Goal: Information Seeking & Learning: Learn about a topic

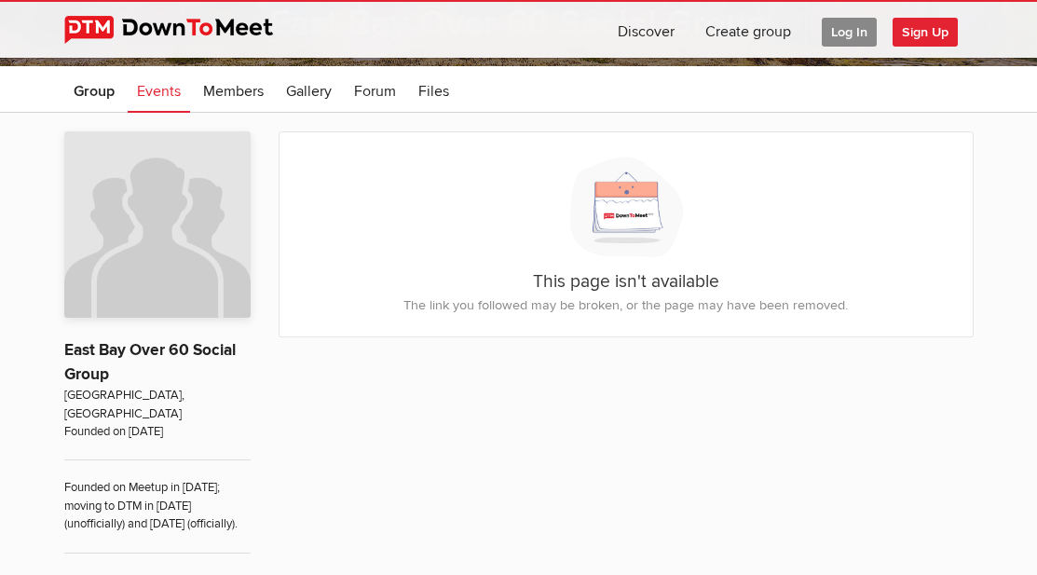
scroll to position [363, 0]
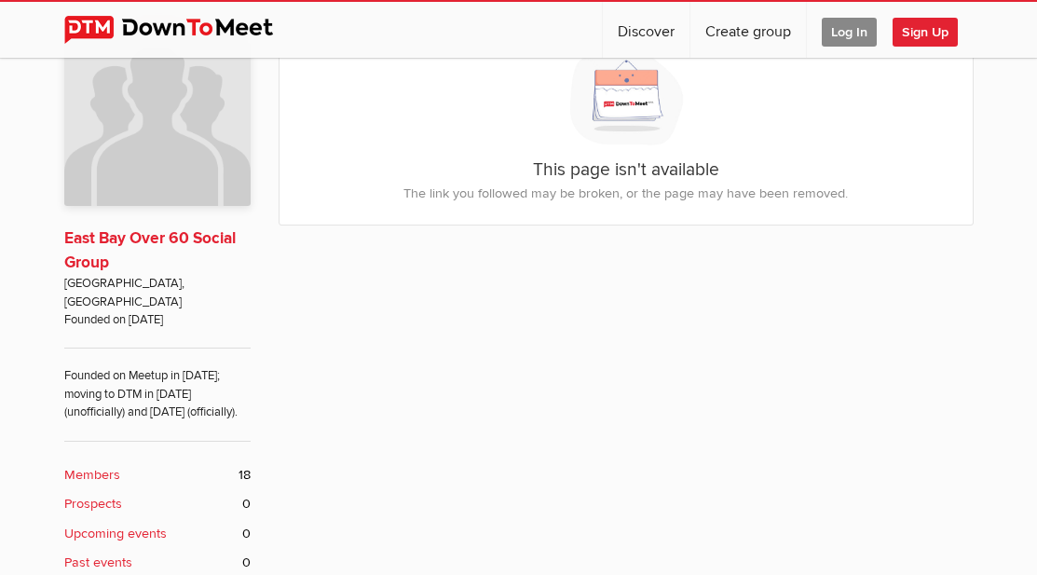
click at [171, 237] on link "East Bay Over 60 Social Group" at bounding box center [149, 250] width 171 height 44
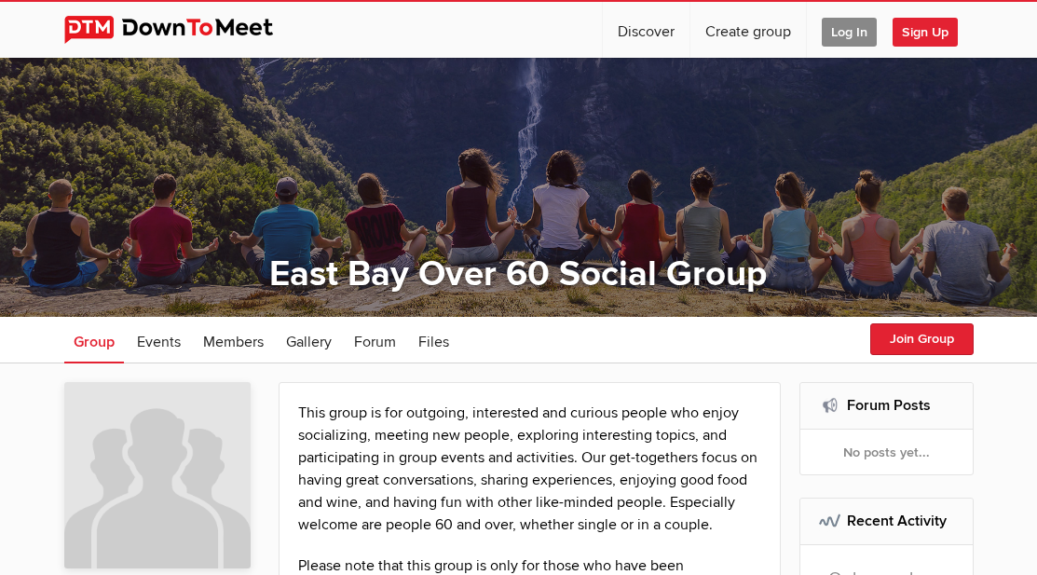
scroll to position [37, 0]
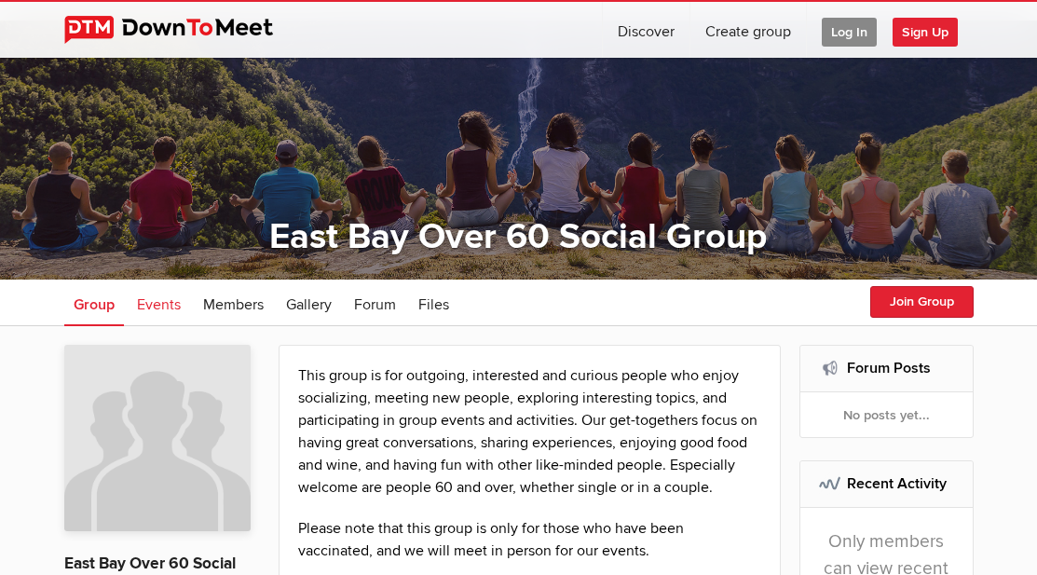
click at [144, 294] on link "Events" at bounding box center [159, 303] width 62 height 47
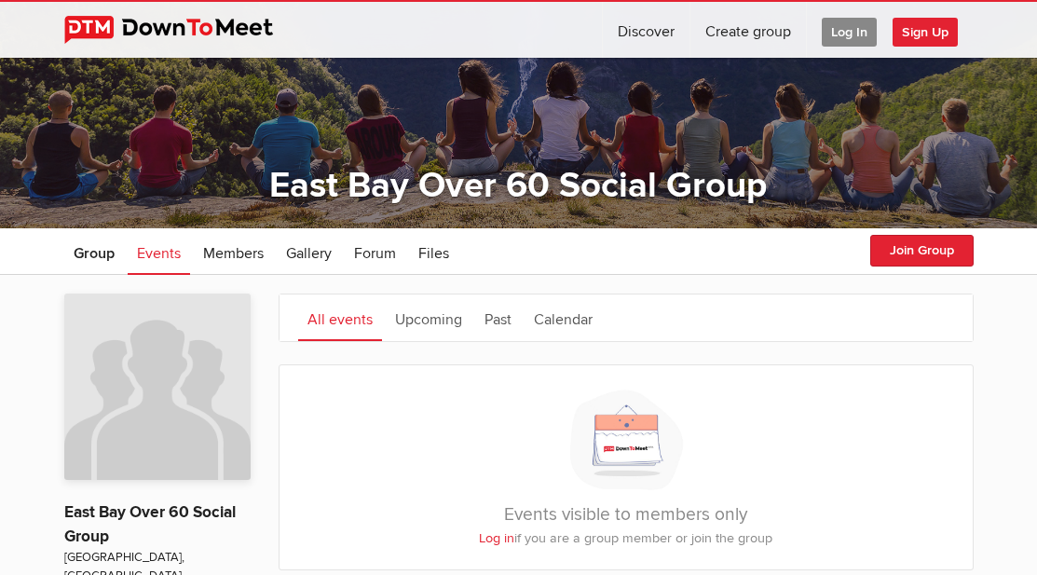
scroll to position [37, 0]
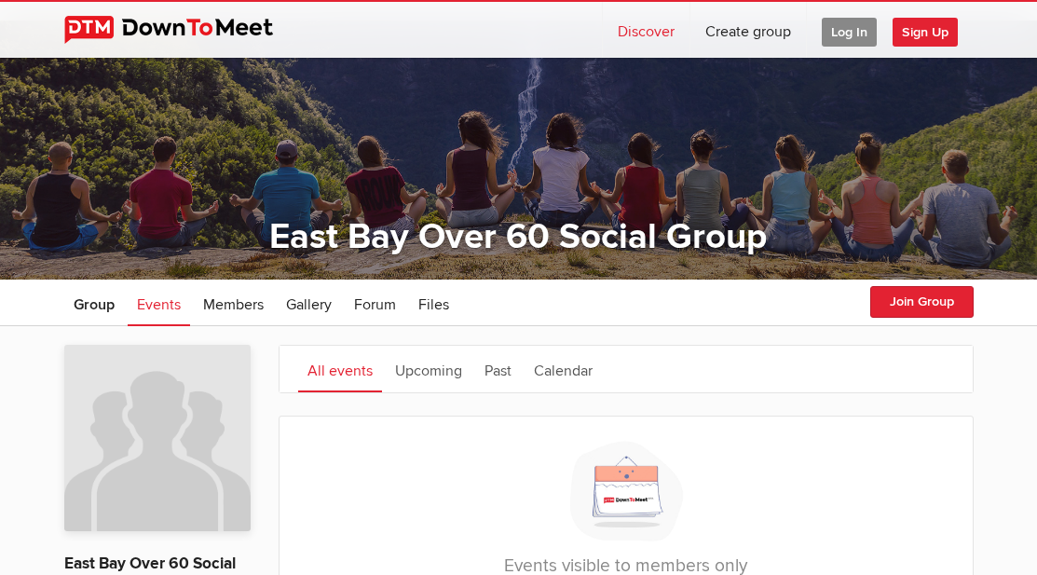
click at [654, 34] on link "Discover" at bounding box center [646, 30] width 87 height 56
select select "null"
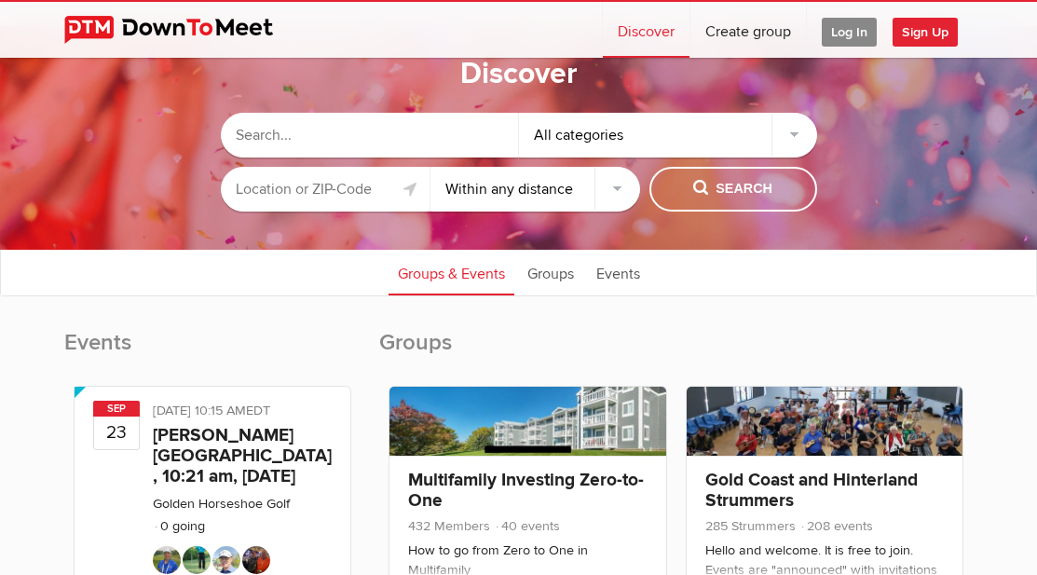
scroll to position [37, 0]
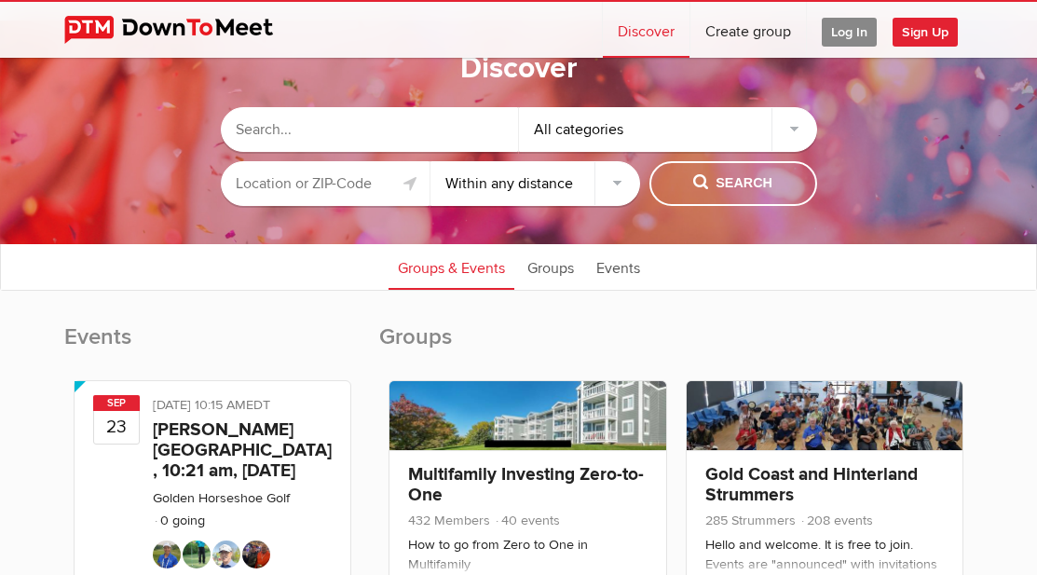
click at [308, 177] on input "text" at bounding box center [326, 183] width 210 height 45
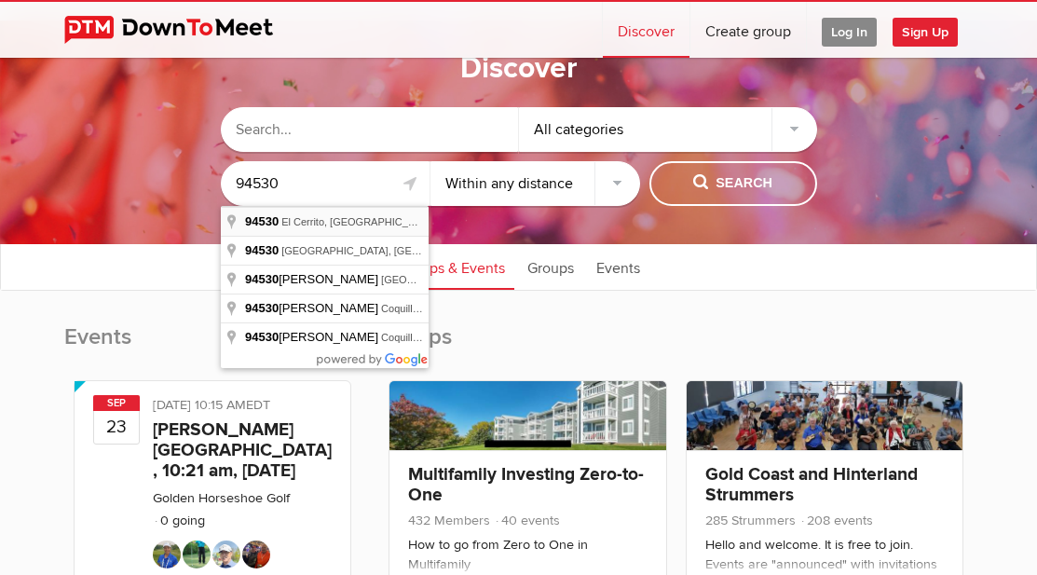
type input "[GEOGRAPHIC_DATA], [GEOGRAPHIC_DATA]"
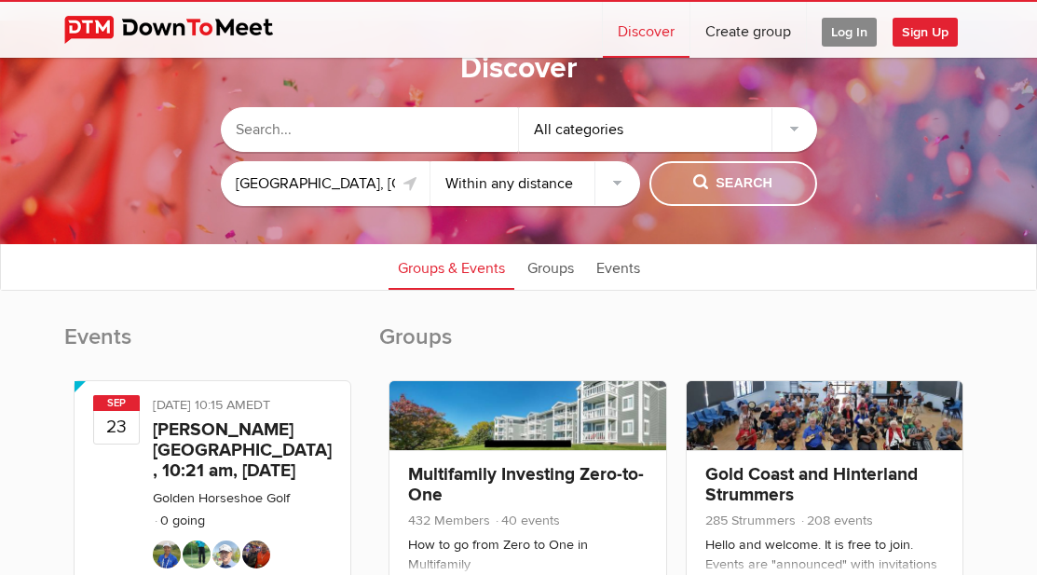
click at [720, 188] on span "Search" at bounding box center [732, 183] width 79 height 21
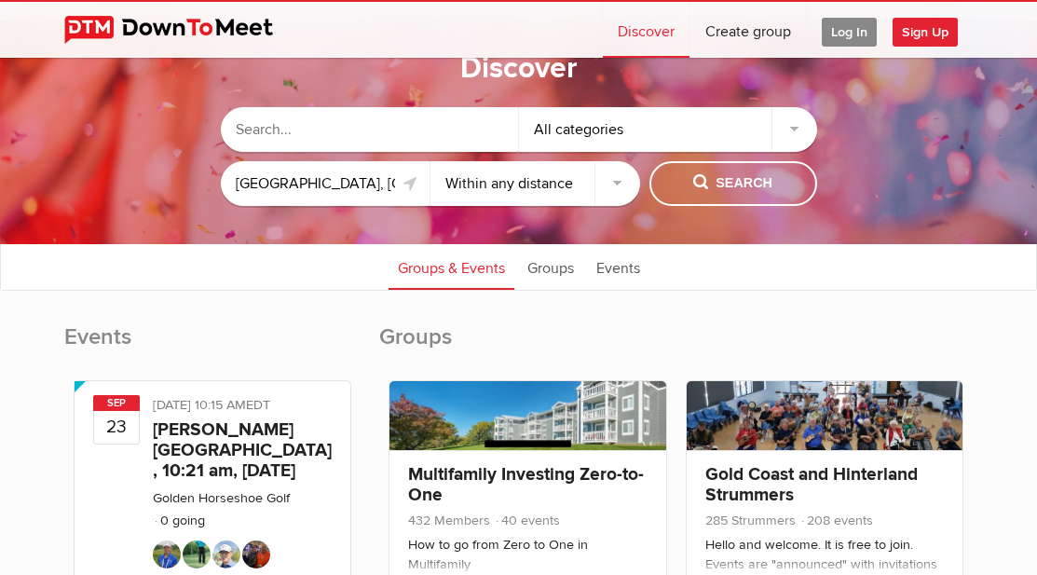
click at [545, 177] on select "Within 10 miles Within 25 miles Within 50 miles Within 100 miles Within any dis…" at bounding box center [536, 183] width 210 height 45
select select "25"
click at [431, 161] on select "Within 10 miles Within 25 miles Within 50 miles Within 100 miles Within any dis…" at bounding box center [536, 183] width 210 height 45
click at [745, 175] on span "Search" at bounding box center [732, 183] width 79 height 21
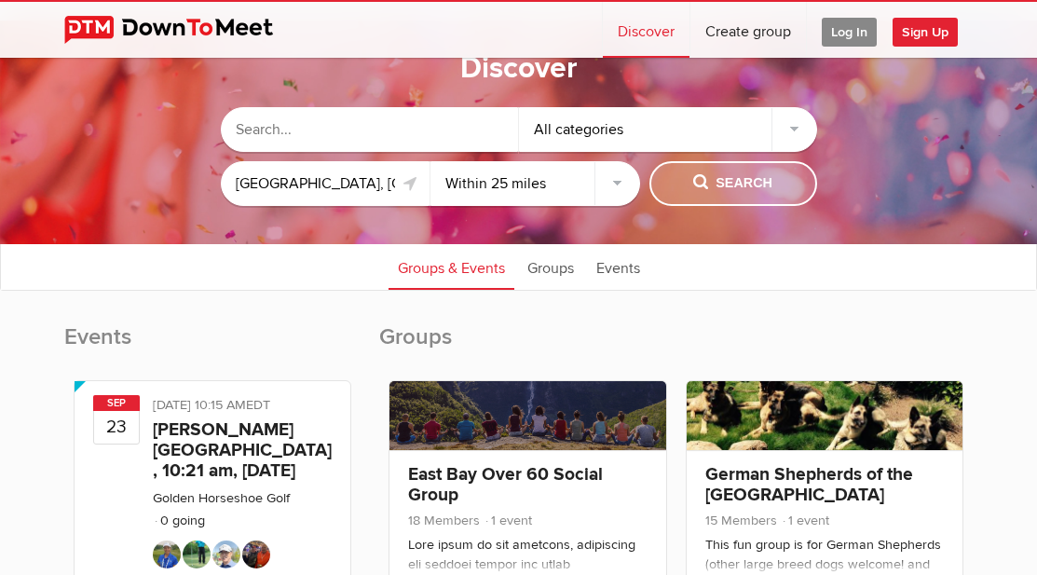
click at [745, 175] on span "Search" at bounding box center [732, 183] width 79 height 21
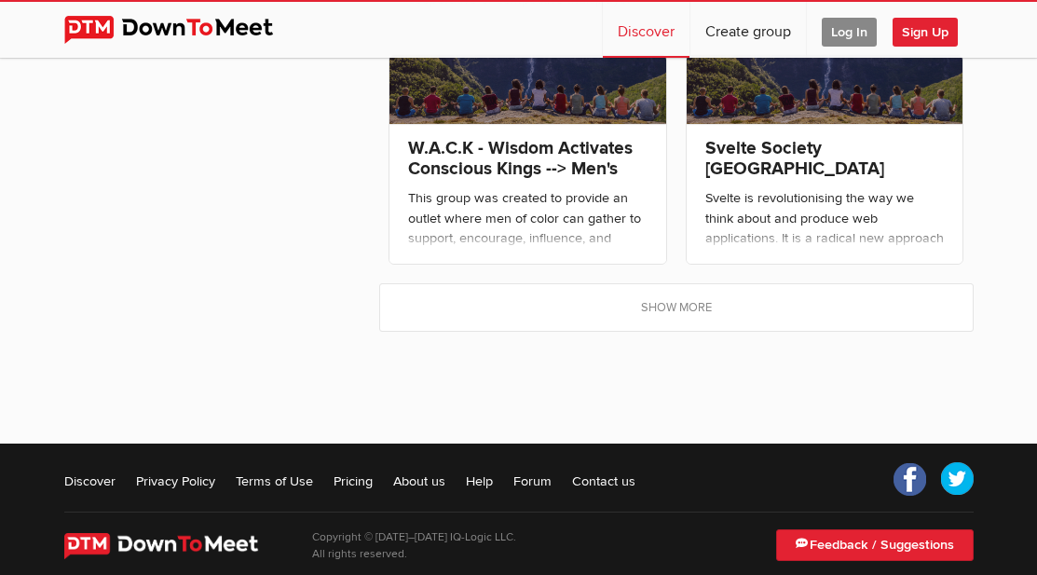
scroll to position [1821, 0]
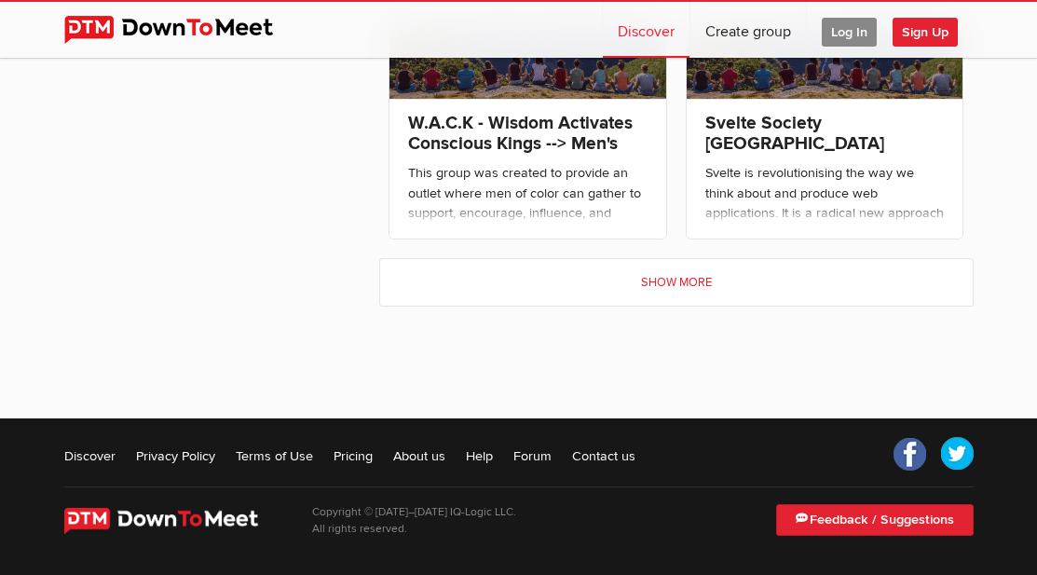
click at [678, 277] on link "Show more" at bounding box center [676, 282] width 592 height 47
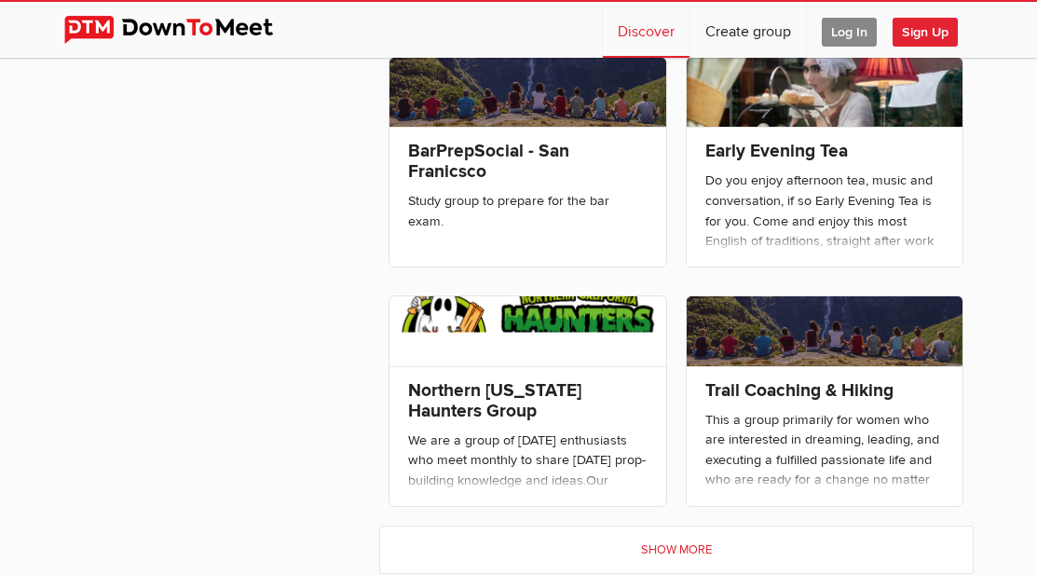
scroll to position [2324, 0]
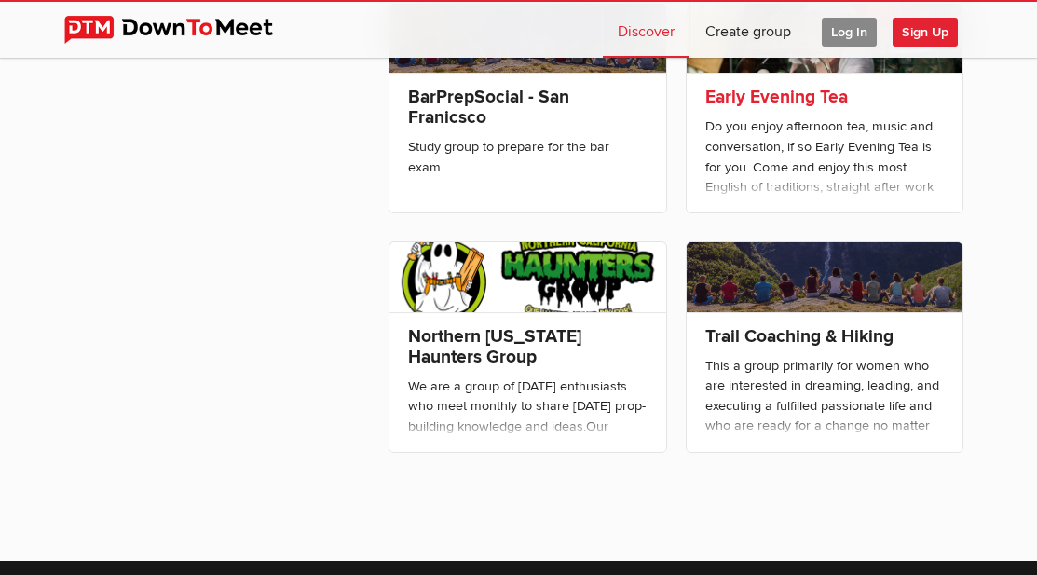
click at [798, 158] on div "Do you enjoy afternoon tea, music and conversation, if so Early Evening Tea is …" at bounding box center [825, 337] width 240 height 443
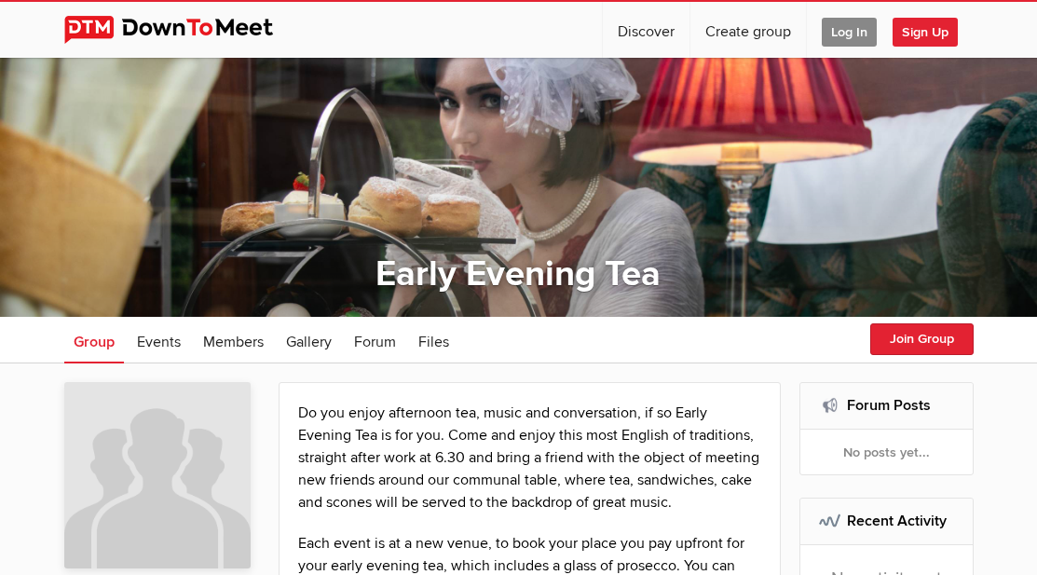
select select "null"
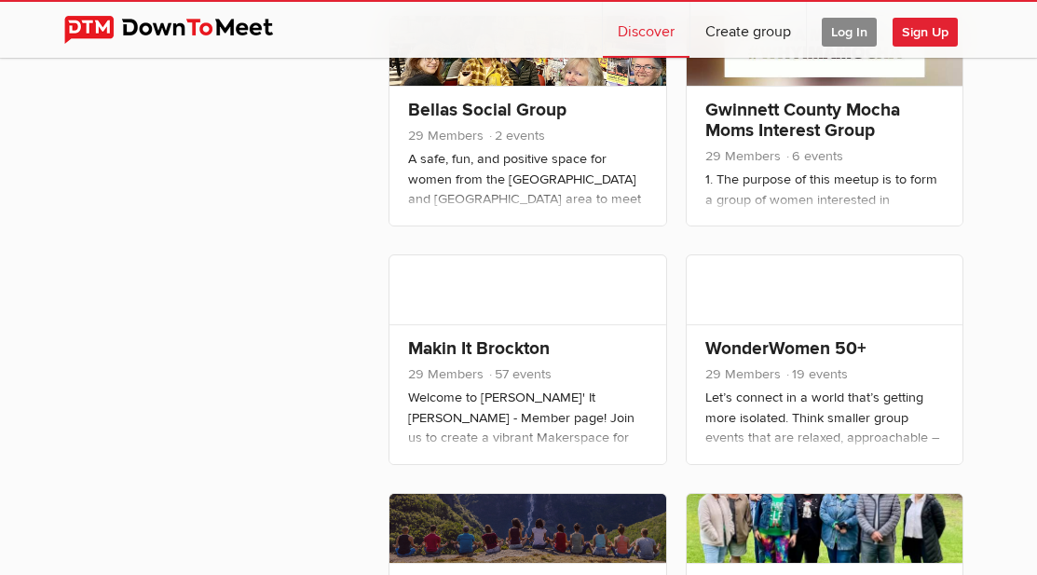
scroll to position [4022, 0]
